Goal: Transaction & Acquisition: Purchase product/service

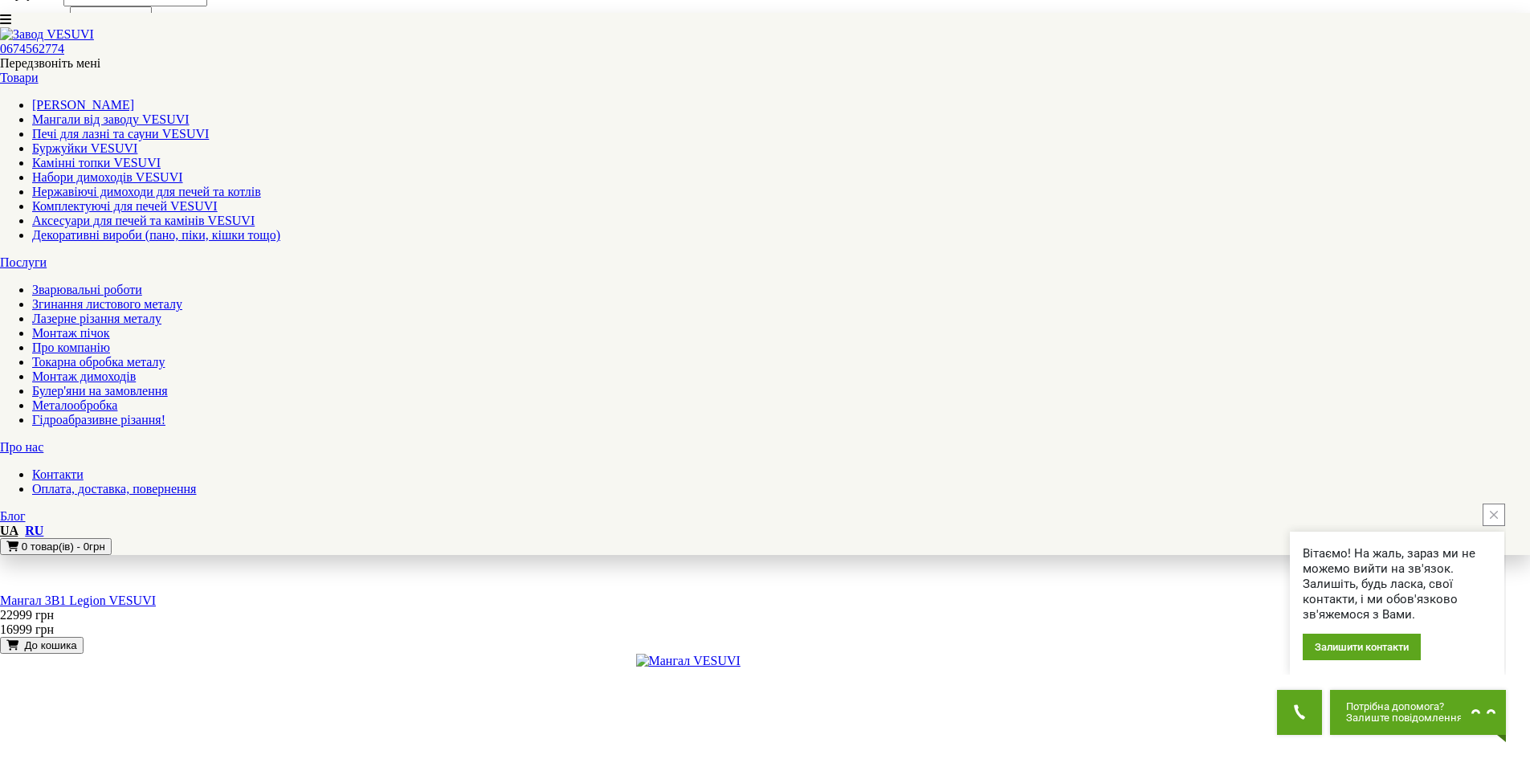
scroll to position [2008, 0]
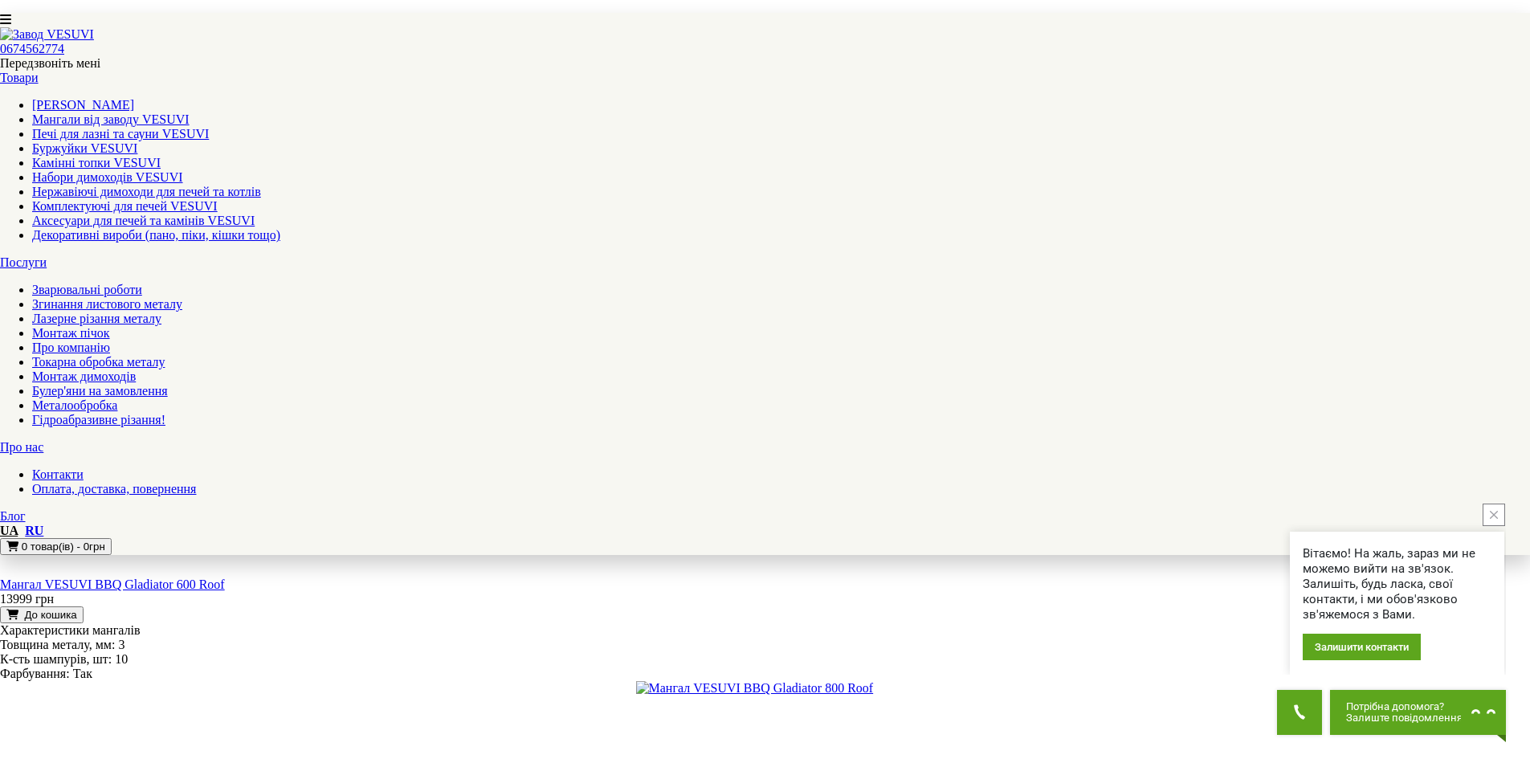
scroll to position [1366, 0]
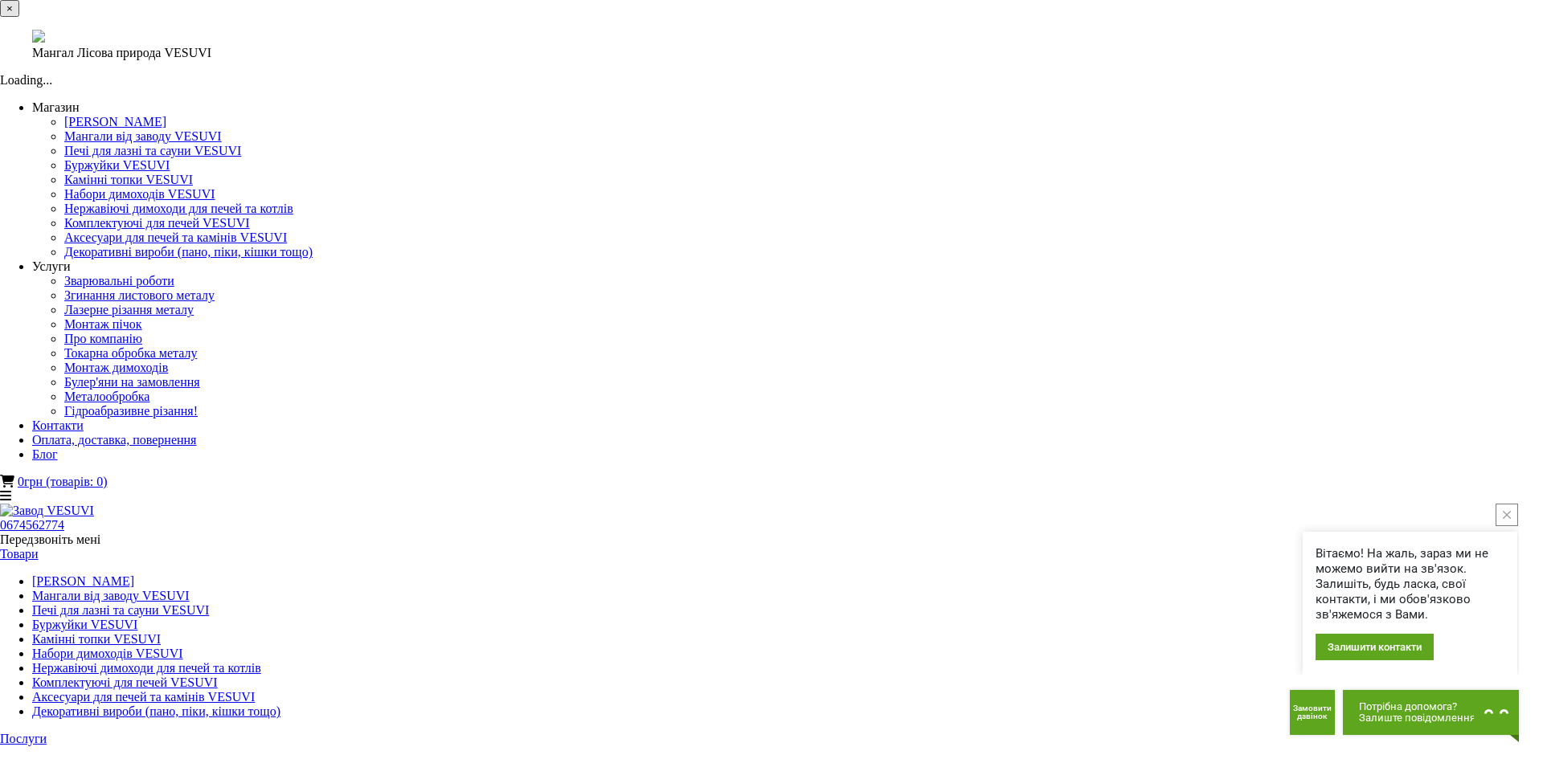
click at [19, 17] on button "×" at bounding box center [9, 8] width 19 height 17
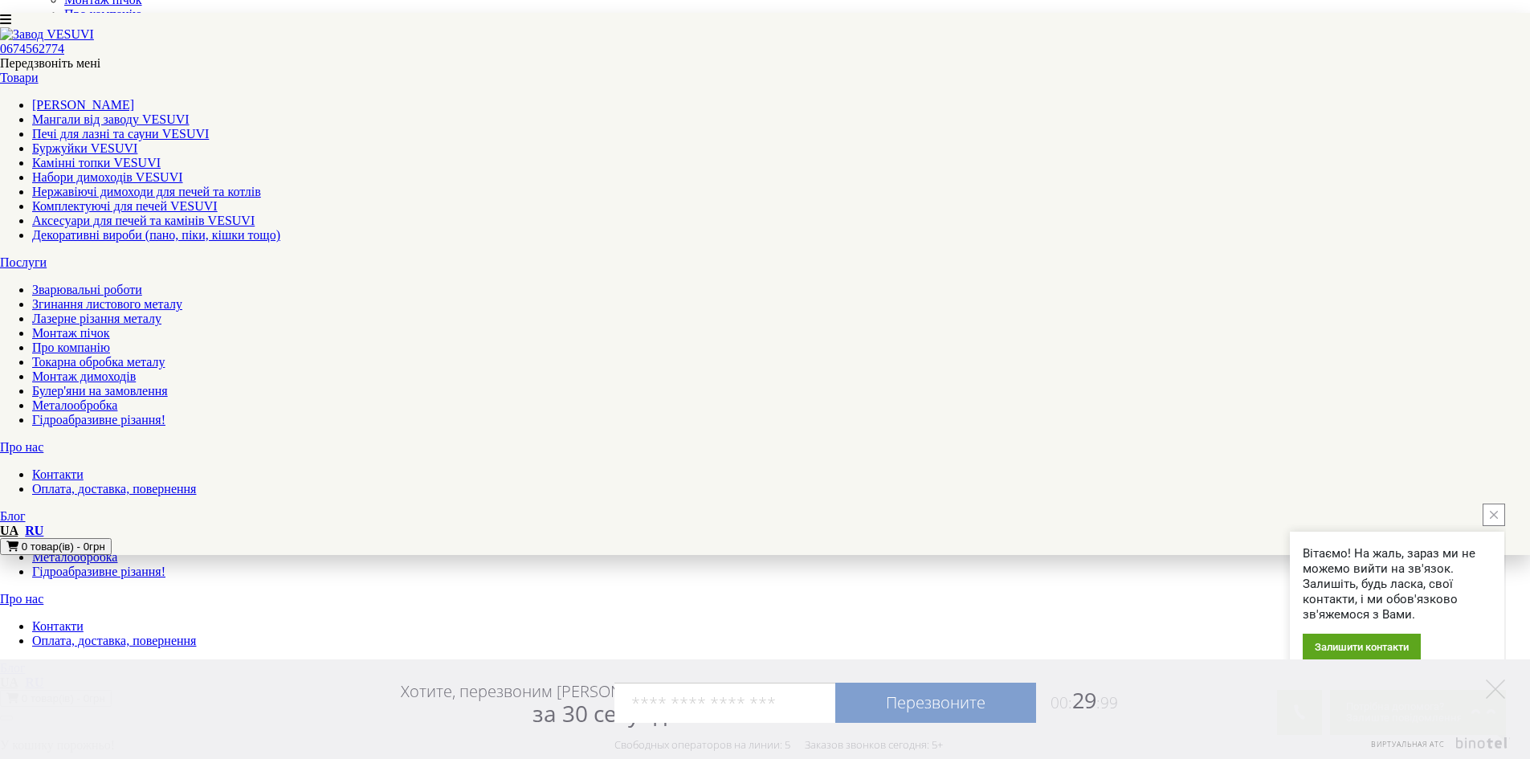
scroll to position [80, 0]
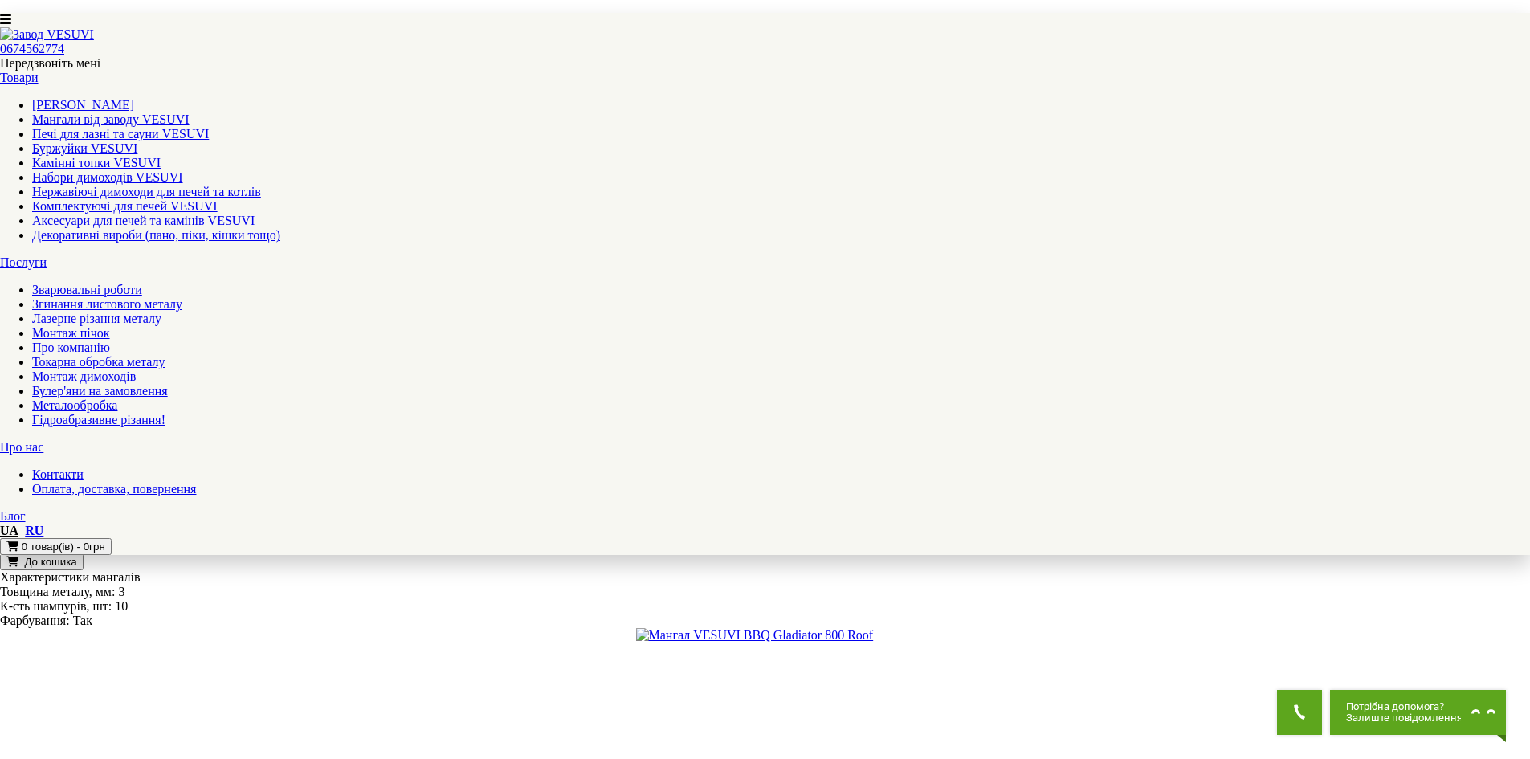
scroll to position [1446, 0]
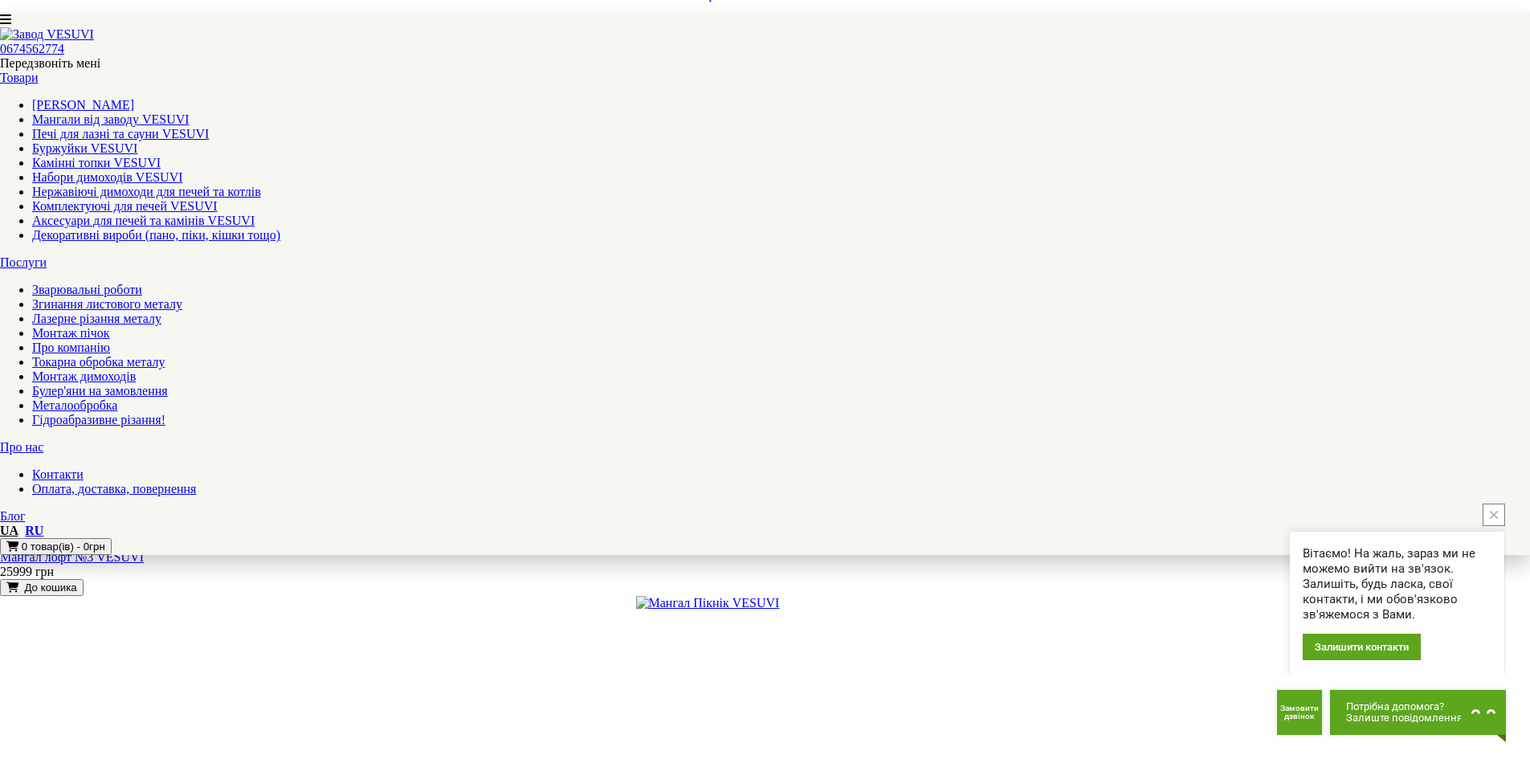
scroll to position [1366, 0]
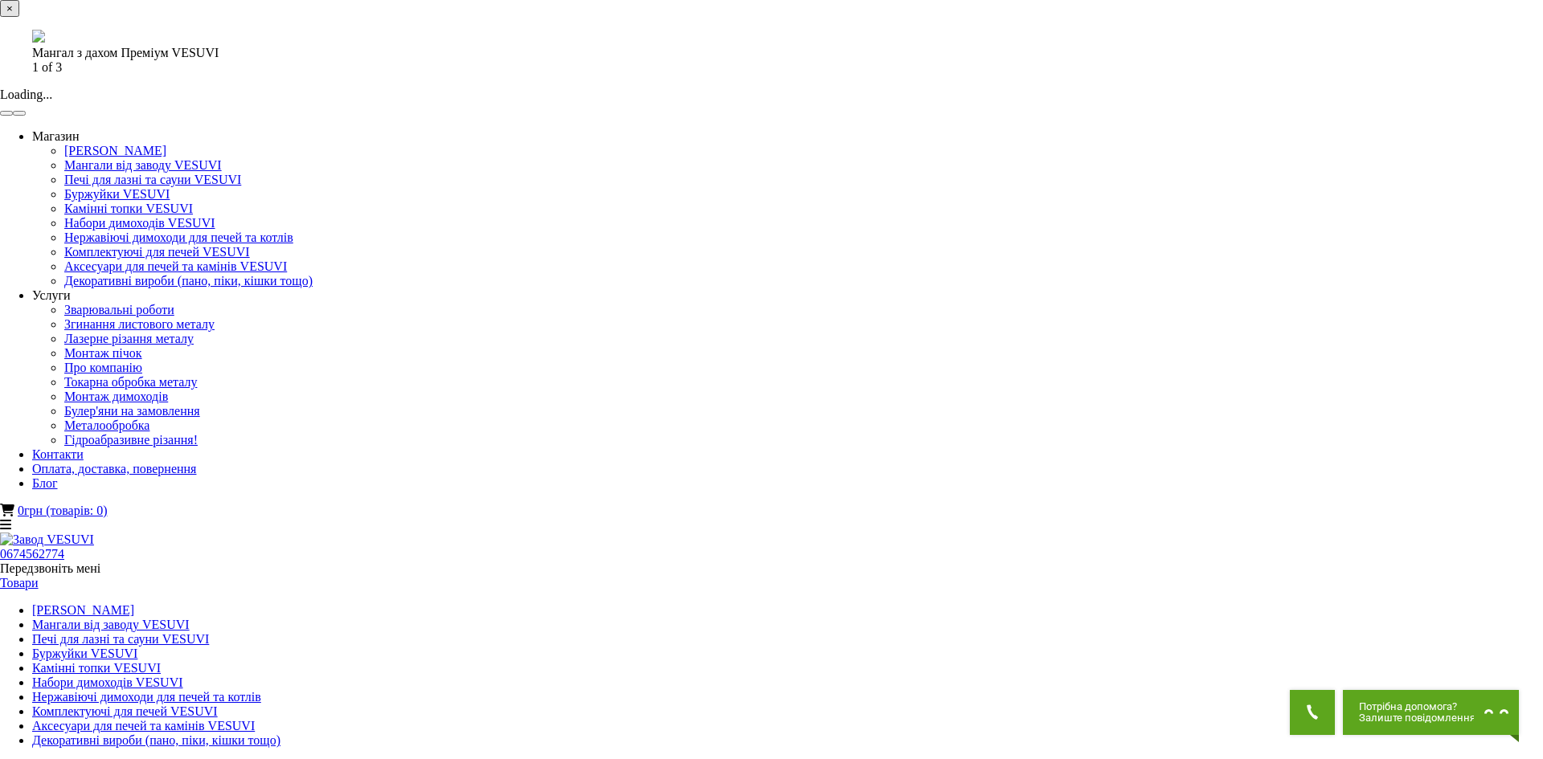
click at [45, 43] on img at bounding box center [38, 36] width 13 height 13
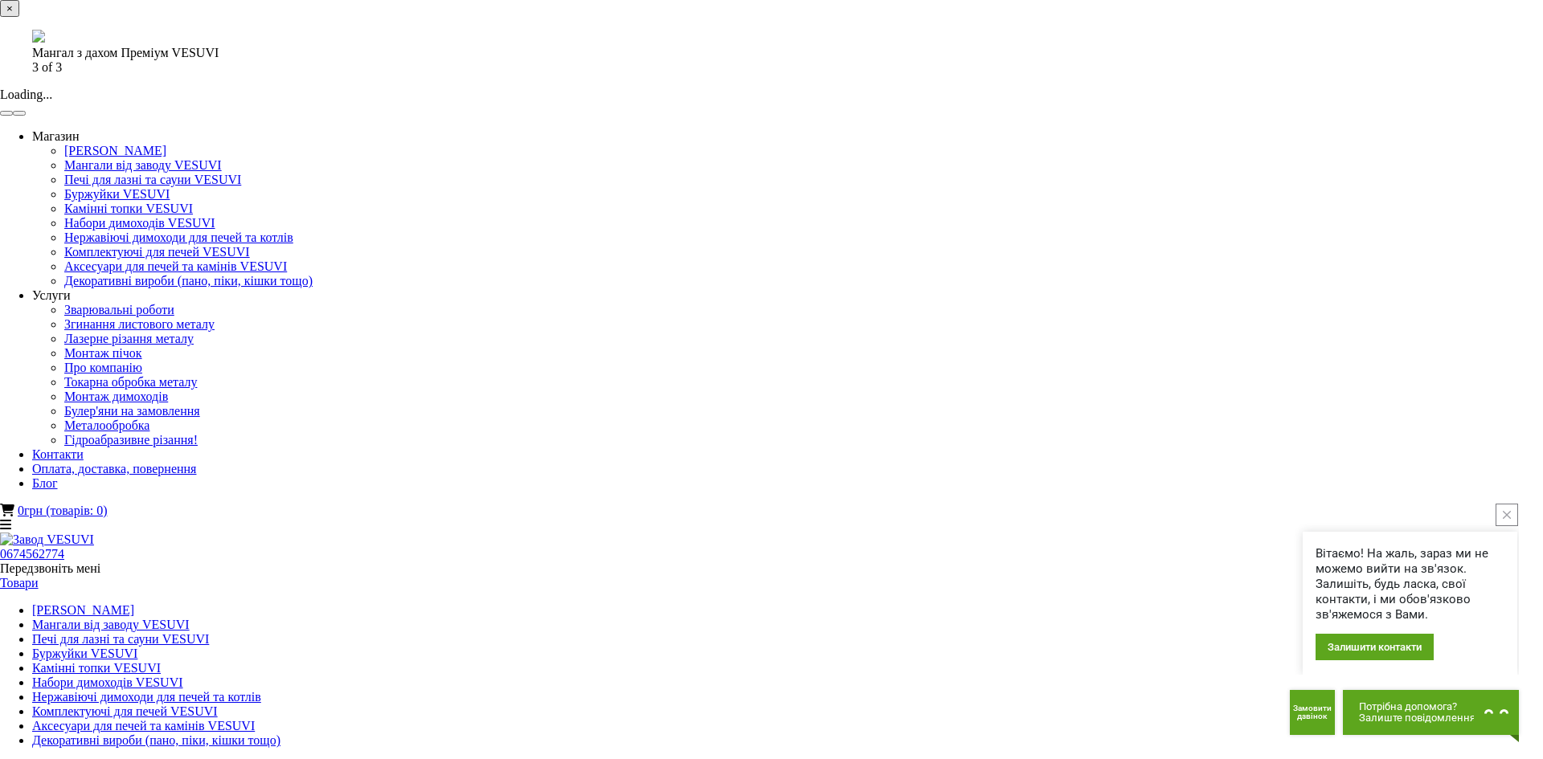
click at [45, 43] on img at bounding box center [38, 36] width 13 height 13
click at [19, 17] on button "×" at bounding box center [9, 8] width 19 height 17
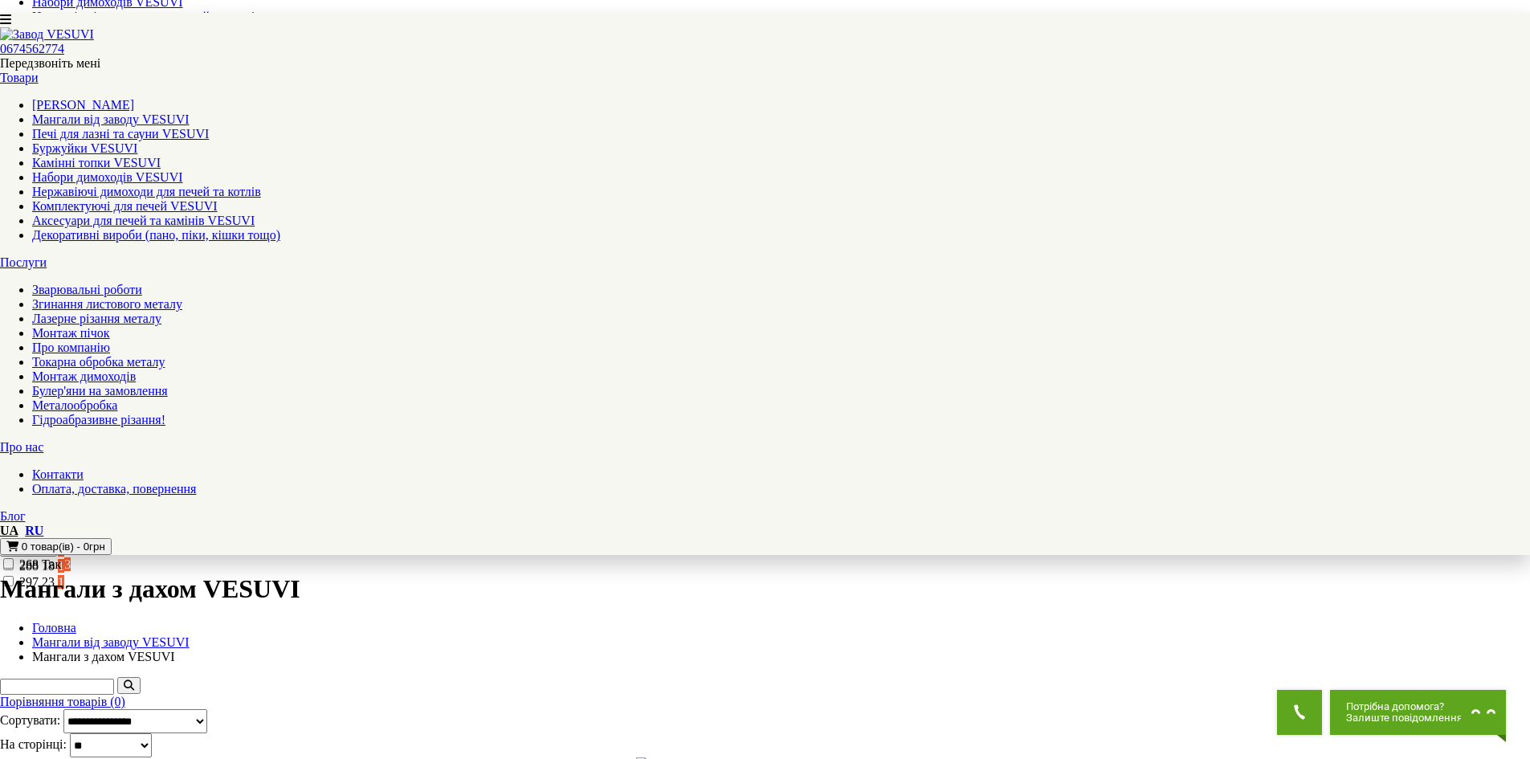
scroll to position [562, 0]
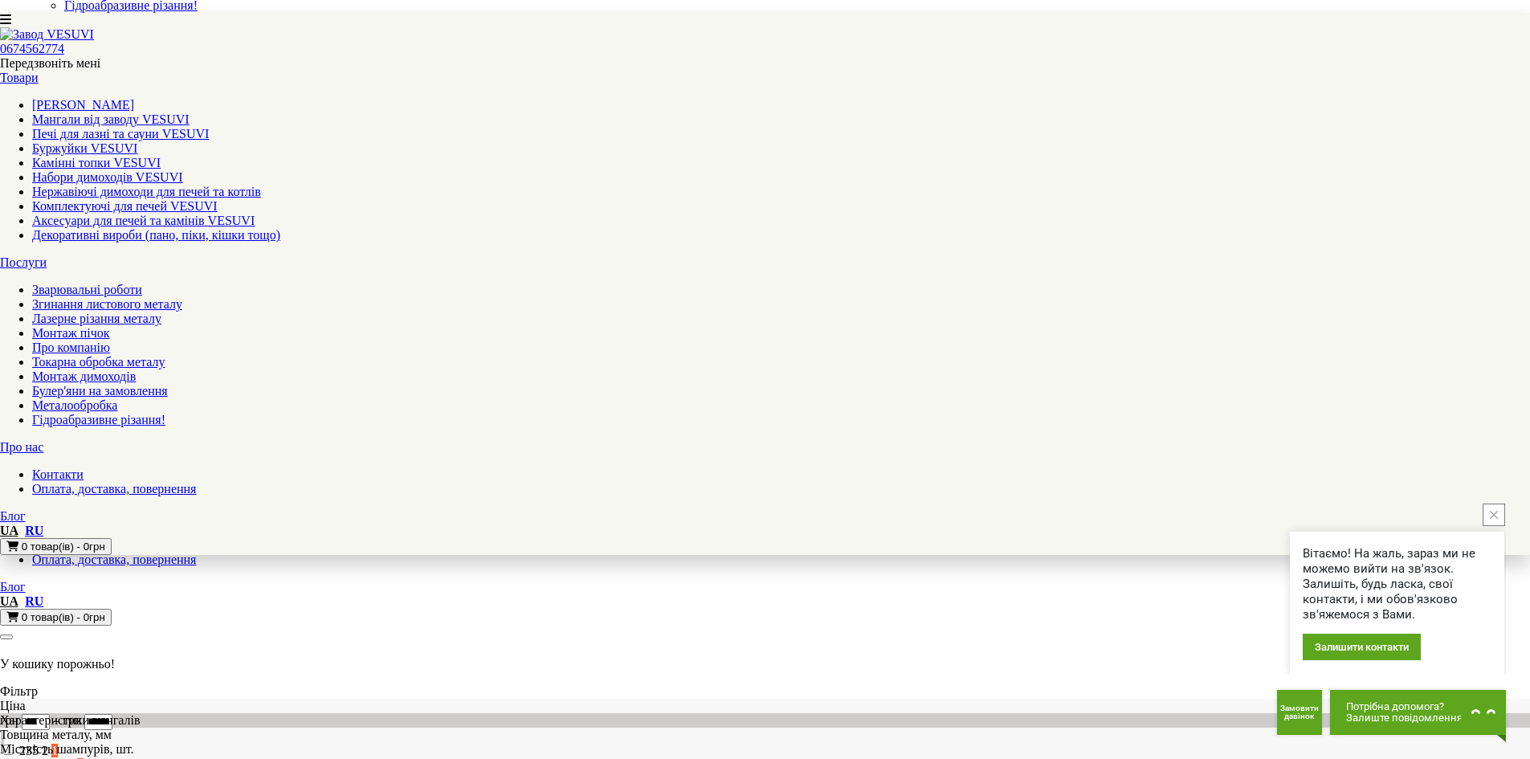
scroll to position [402, 0]
